Goal: Learn about a topic

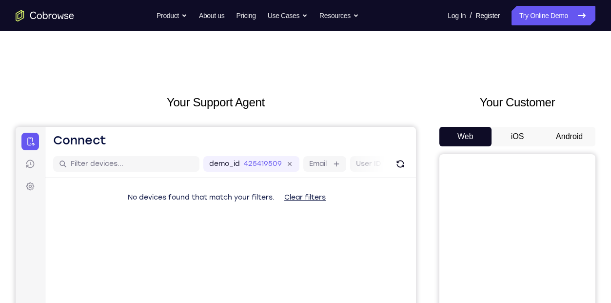
click at [529, 145] on button "iOS" at bounding box center [517, 136] width 52 height 19
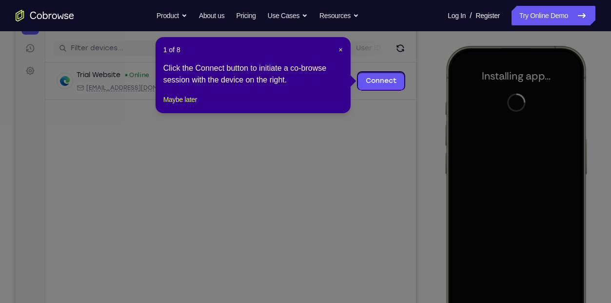
scroll to position [115, 0]
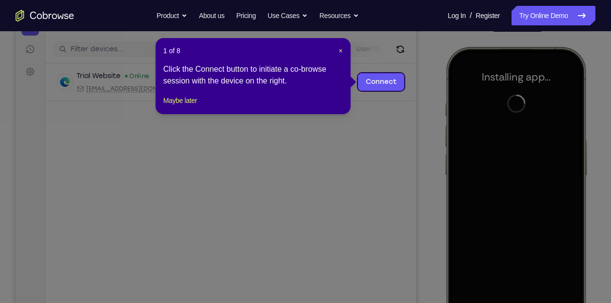
click at [337, 47] on header "1 of 8 ×" at bounding box center [252, 51] width 179 height 10
click at [339, 48] on span "×" at bounding box center [341, 51] width 4 height 8
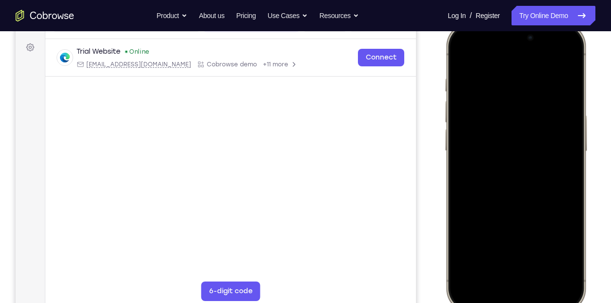
scroll to position [149, 0]
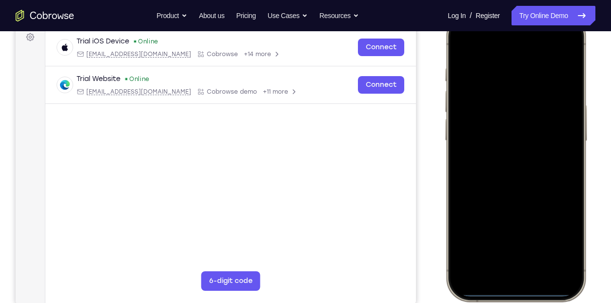
click at [474, 172] on div at bounding box center [515, 157] width 128 height 278
click at [492, 273] on div at bounding box center [515, 157] width 128 height 278
click at [498, 263] on div at bounding box center [515, 157] width 128 height 278
click at [498, 172] on div at bounding box center [515, 157] width 128 height 278
click at [506, 172] on div at bounding box center [515, 157] width 128 height 278
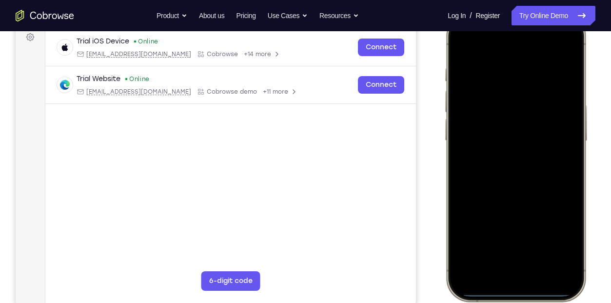
click at [507, 110] on div at bounding box center [515, 157] width 128 height 278
click at [459, 44] on div at bounding box center [515, 157] width 128 height 278
click at [457, 46] on div at bounding box center [515, 157] width 128 height 278
click at [481, 110] on div at bounding box center [515, 157] width 128 height 278
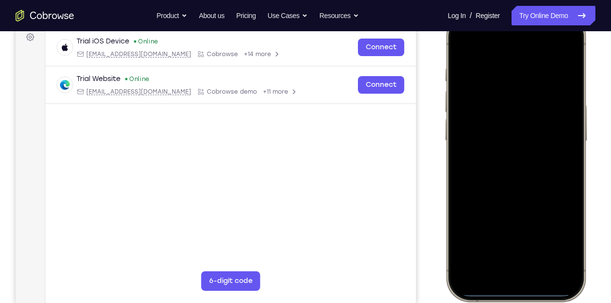
click at [458, 104] on div at bounding box center [515, 157] width 128 height 278
click at [487, 117] on div at bounding box center [515, 157] width 128 height 278
click at [479, 117] on div at bounding box center [515, 157] width 128 height 278
click at [485, 143] on div at bounding box center [515, 157] width 128 height 278
click at [502, 164] on div at bounding box center [515, 157] width 128 height 278
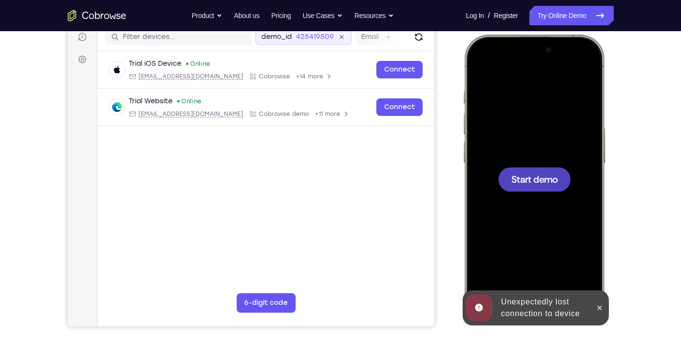
scroll to position [0, 0]
